Goal: Information Seeking & Learning: Find specific fact

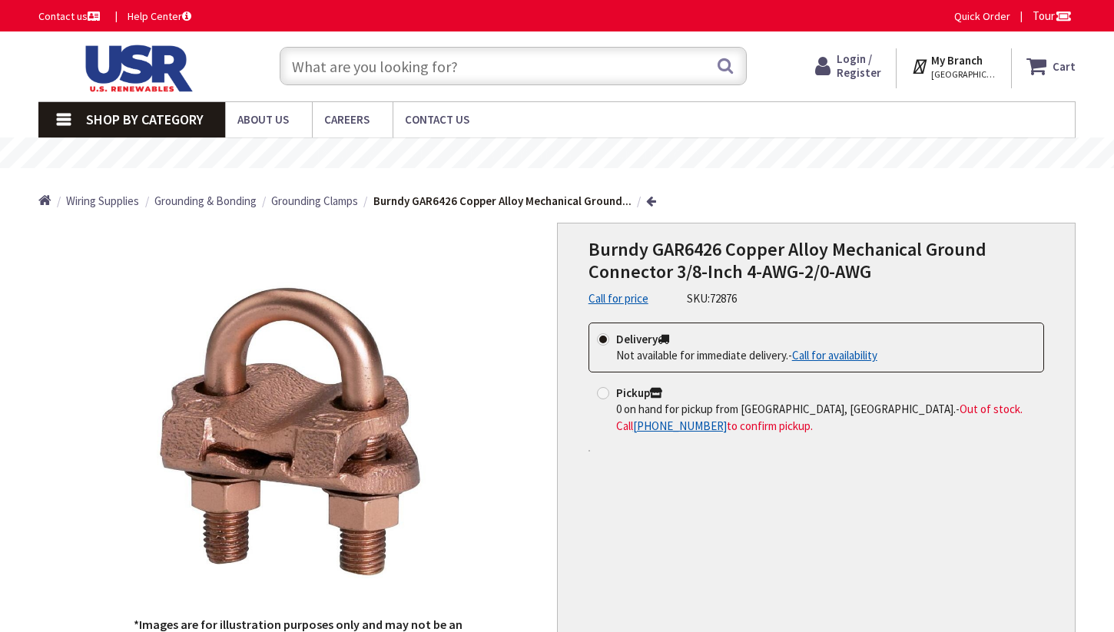
type input "[GEOGRAPHIC_DATA], 〒273-0012 [GEOGRAPHIC_DATA], [GEOGRAPHIC_DATA], Hamachō, 2-c…"
click at [396, 473] on img at bounding box center [297, 429] width 353 height 353
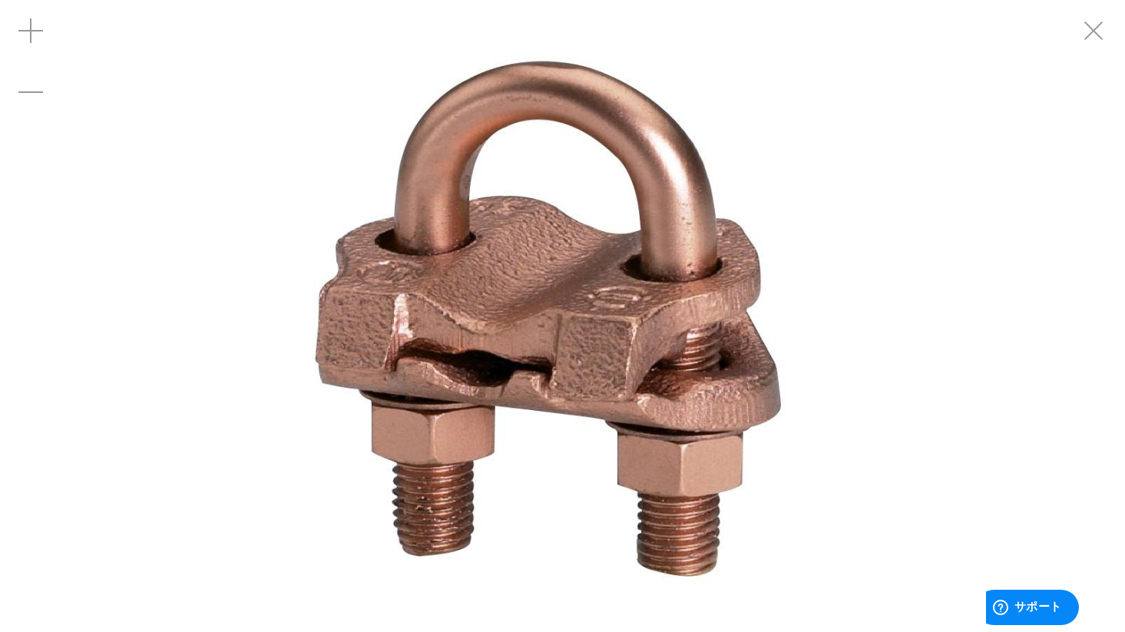
click at [50, 109] on div "Zoom out" at bounding box center [30, 91] width 61 height 61
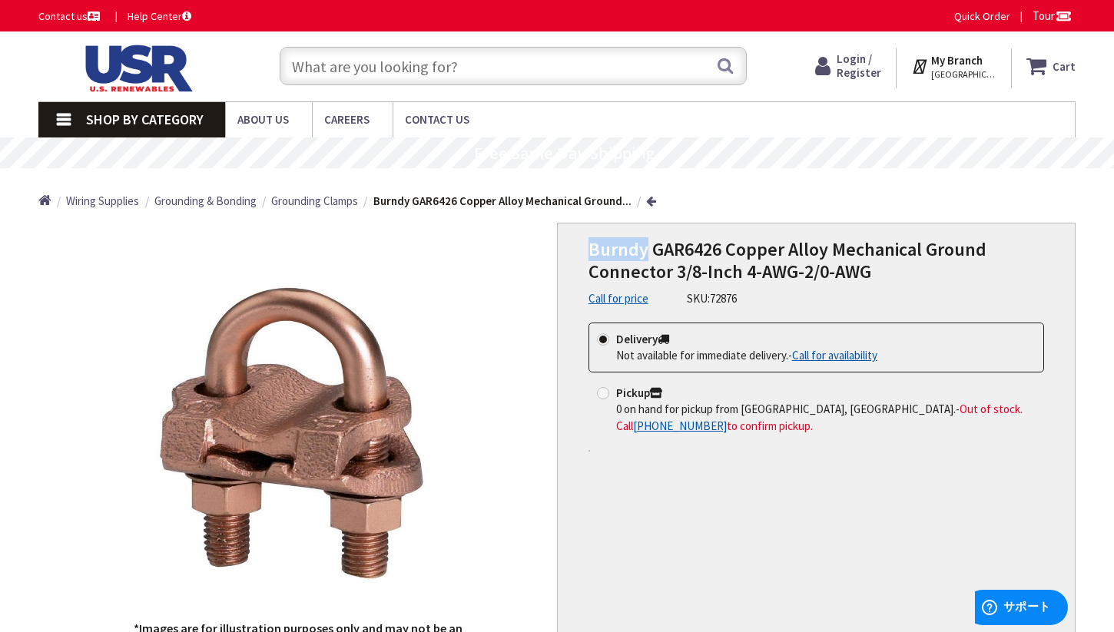
drag, startPoint x: 588, startPoint y: 250, endPoint x: 643, endPoint y: 247, distance: 54.6
click at [643, 247] on span "Burndy GAR6426 Copper Alloy Mechanical Ground Connector 3/8-Inch 4-AWG-2/0-AWG" at bounding box center [787, 260] width 398 height 46
copy span "Burndy"
click at [677, 253] on span "Burndy GAR6426 Copper Alloy Mechanical Ground Connector 3/8-Inch 4-AWG-2/0-AWG" at bounding box center [787, 260] width 398 height 46
drag, startPoint x: 652, startPoint y: 248, endPoint x: 716, endPoint y: 253, distance: 64.0
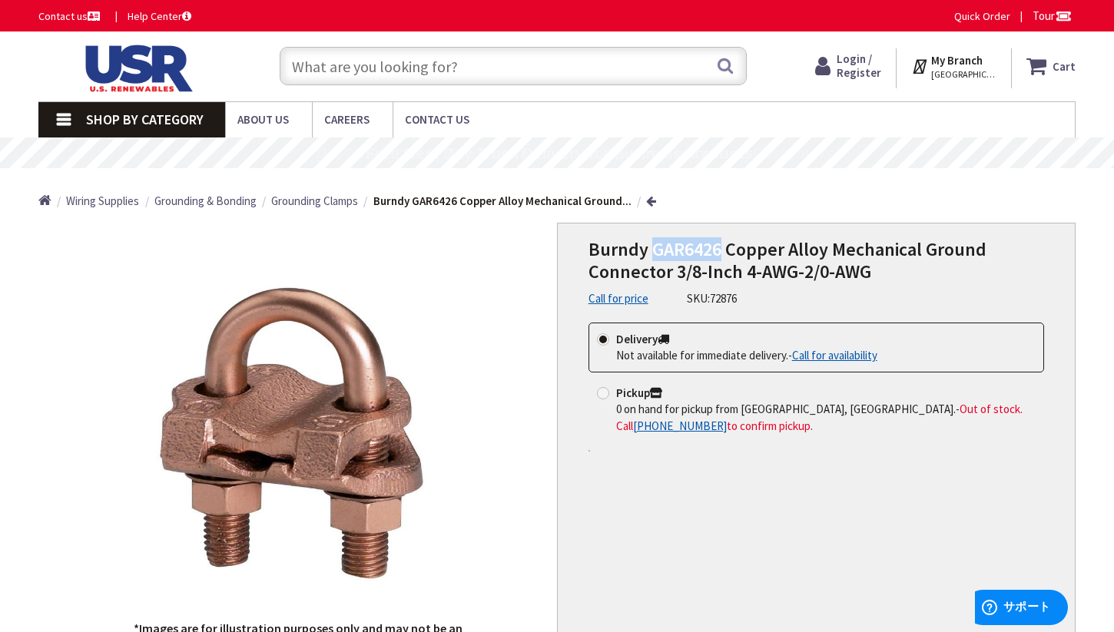
click at [716, 253] on span "Burndy GAR6426 Copper Alloy Mechanical Ground Connector 3/8-Inch 4-AWG-2/0-AWG" at bounding box center [787, 260] width 398 height 46
copy span "GAR6426"
drag, startPoint x: 715, startPoint y: 253, endPoint x: 728, endPoint y: 253, distance: 13.1
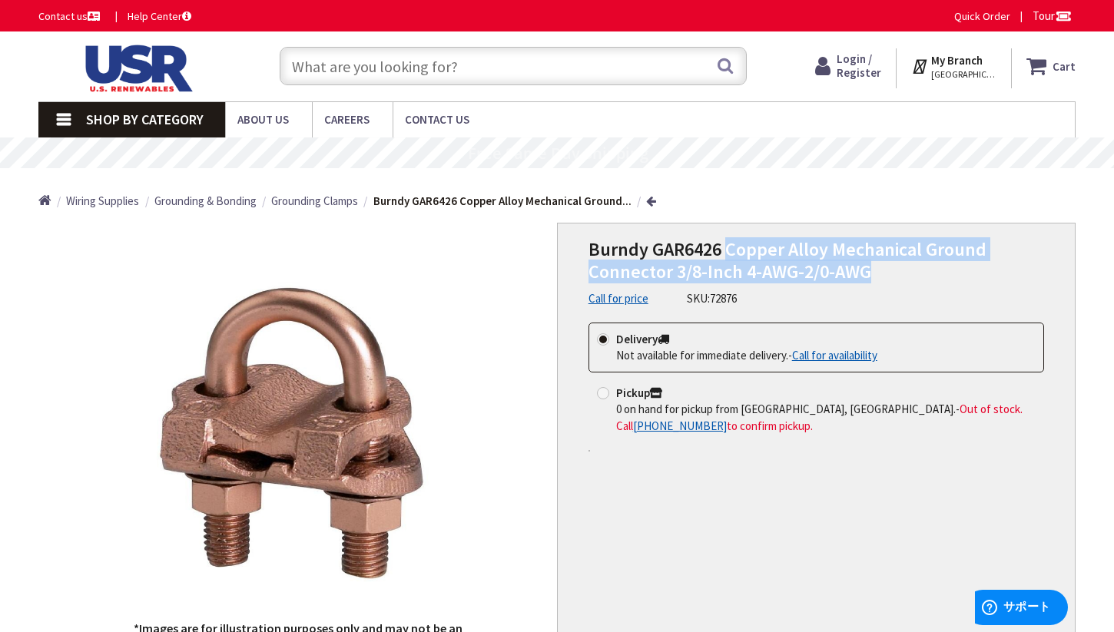
drag, startPoint x: 725, startPoint y: 250, endPoint x: 870, endPoint y: 281, distance: 148.4
click at [870, 281] on h1 "Burndy GAR6426 Copper Alloy Mechanical Ground Connector 3/8-Inch 4-AWG-2/0-AWG" at bounding box center [815, 261] width 455 height 45
copy span "Copper Alloy Mechanical Ground Connector 3/8-Inch 4-AWG-2/0-AWG"
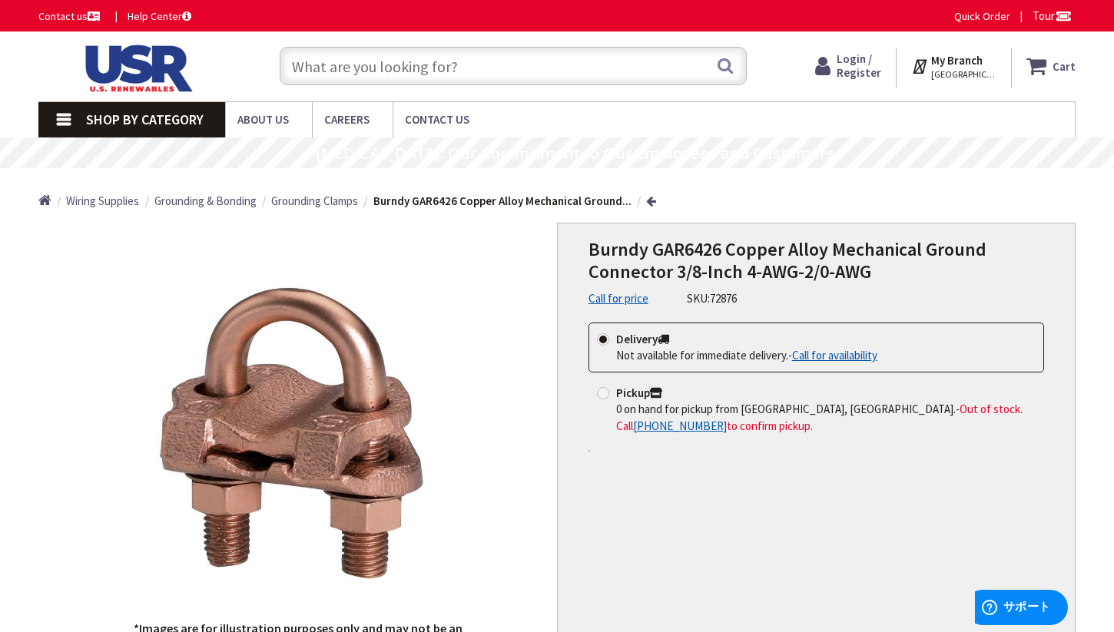
click at [855, 290] on div "Burndy GAR6426 Copper Alloy Mechanical Ground Connector 3/8-Inch 4-AWG-2/0-AWG …" at bounding box center [815, 273] width 455 height 68
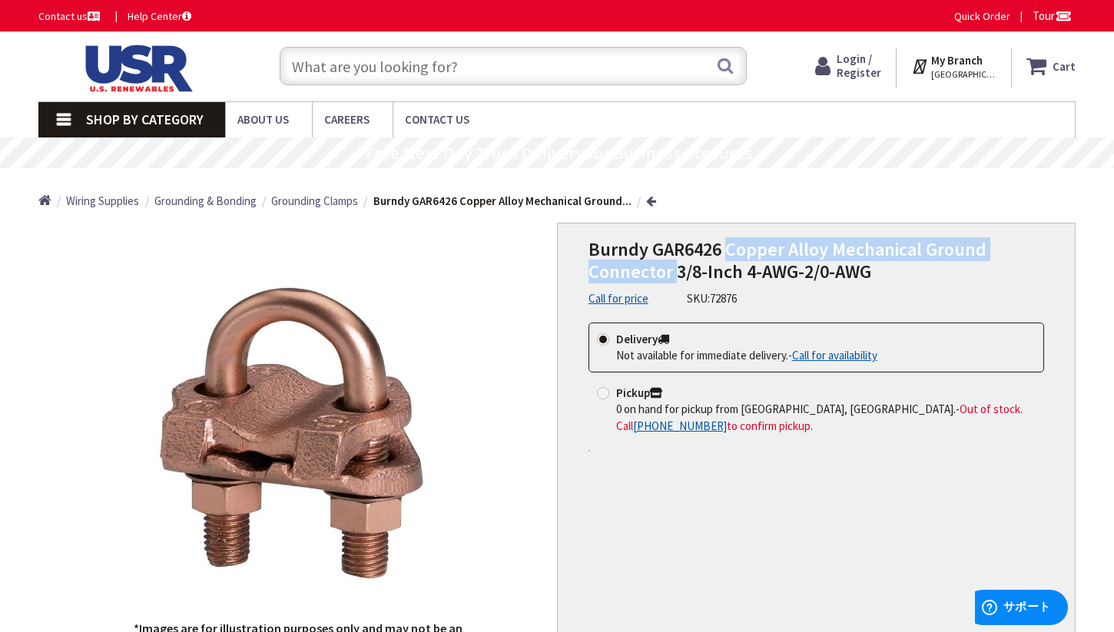
drag, startPoint x: 724, startPoint y: 253, endPoint x: 674, endPoint y: 278, distance: 56.7
click at [674, 278] on span "Burndy GAR6426 Copper Alloy Mechanical Ground Connector 3/8-Inch 4-AWG-2/0-AWG" at bounding box center [787, 260] width 398 height 46
copy span "Copper Alloy Mechanical Ground Connector"
